Goal: Check status: Check status

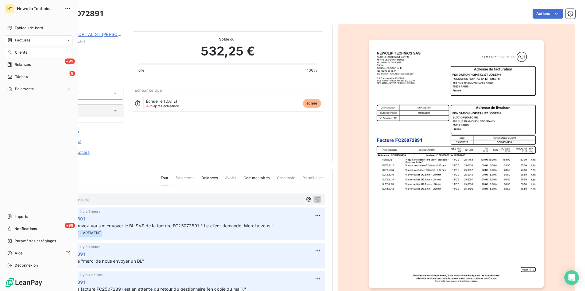
click at [24, 52] on span "Clients" at bounding box center [21, 52] width 12 height 5
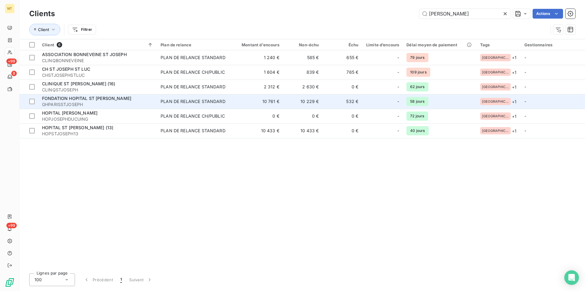
click at [84, 100] on span "FONDATION HOPITAL ST [PERSON_NAME]" at bounding box center [86, 98] width 89 height 5
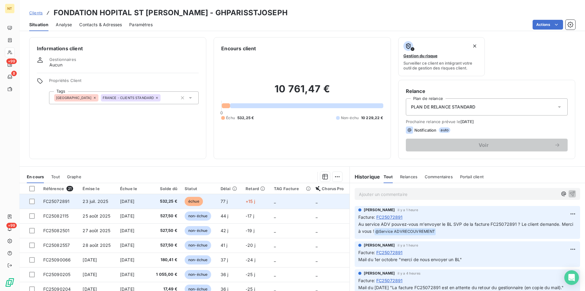
click at [67, 199] on span "FC25072891" at bounding box center [56, 201] width 26 height 5
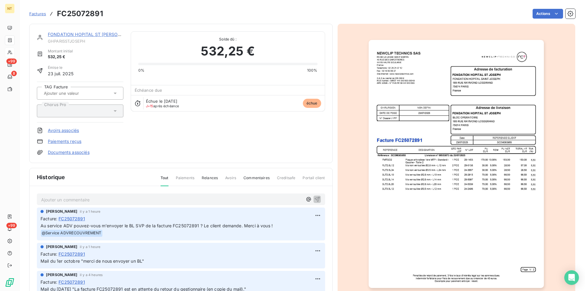
click at [83, 36] on link "FONDATION HOPITAL ST [PERSON_NAME]" at bounding box center [93, 34] width 90 height 5
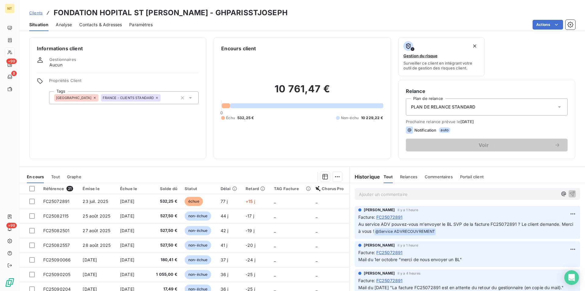
click at [105, 21] on div "Contacts & Adresses" at bounding box center [100, 24] width 43 height 13
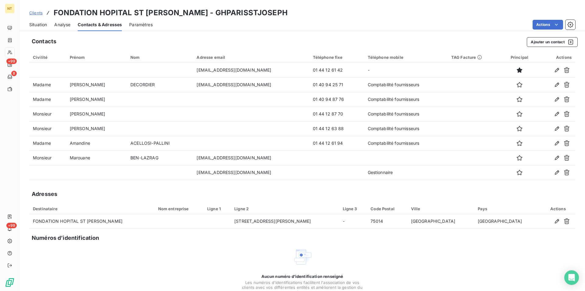
click at [39, 22] on span "Situation" at bounding box center [38, 25] width 18 height 6
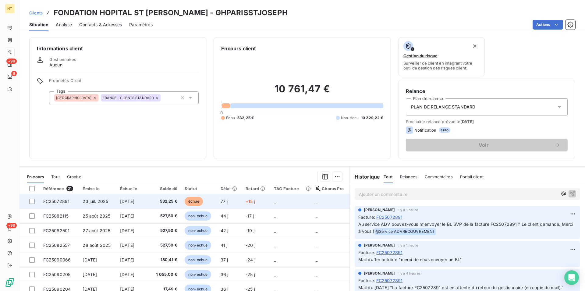
click at [95, 202] on span "23 juil. 2025" at bounding box center [96, 201] width 26 height 5
